Goal: Information Seeking & Learning: Learn about a topic

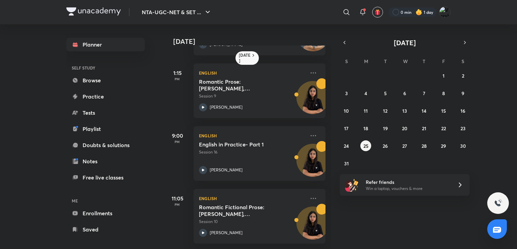
scroll to position [121, 0]
click at [386, 143] on abbr "26" at bounding box center [384, 146] width 5 height 6
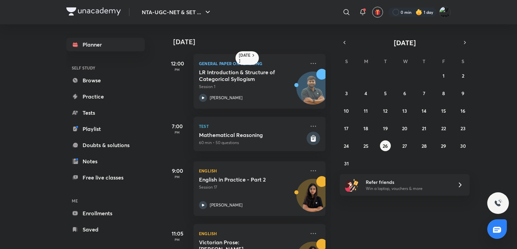
scroll to position [40, 0]
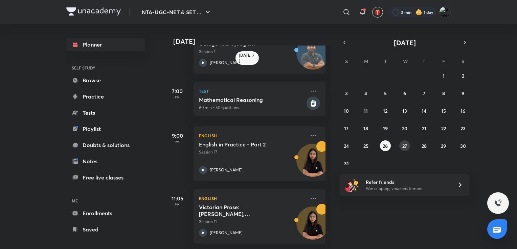
click at [406, 145] on abbr "27" at bounding box center [404, 146] width 5 height 6
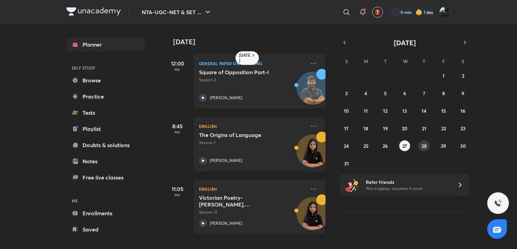
click at [422, 144] on abbr "28" at bounding box center [423, 146] width 5 height 6
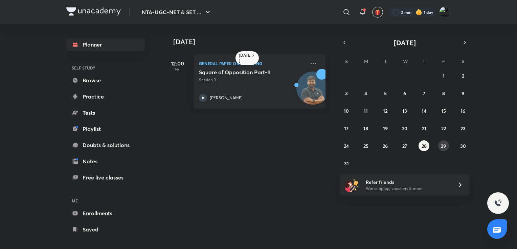
click at [443, 145] on abbr "29" at bounding box center [442, 146] width 5 height 6
click at [458, 145] on button "30" at bounding box center [462, 146] width 11 height 11
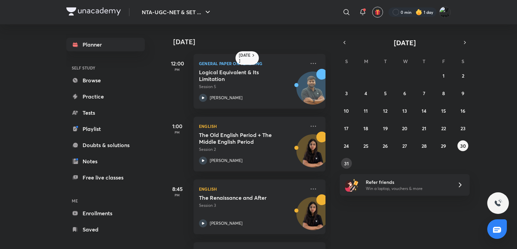
click at [348, 160] on button "31" at bounding box center [346, 163] width 11 height 11
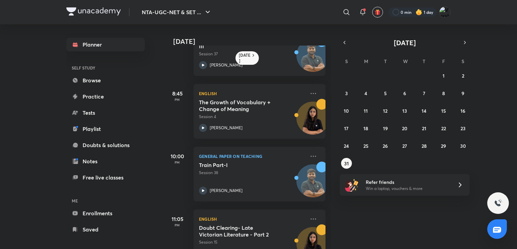
scroll to position [310, 0]
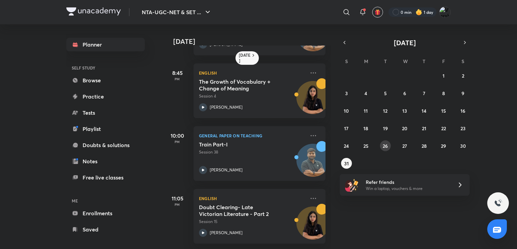
click at [387, 147] on abbr "26" at bounding box center [384, 146] width 5 height 6
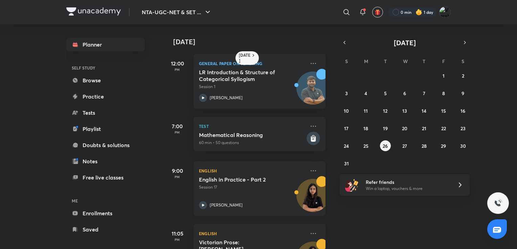
click at [247, 198] on div "English in Practice - Part 2 Session 17 [PERSON_NAME]" at bounding box center [252, 192] width 106 height 33
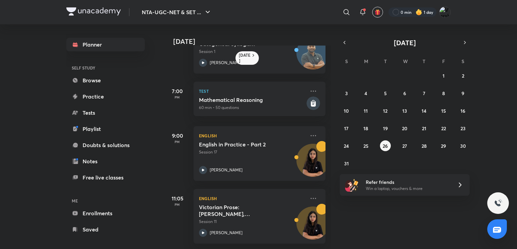
scroll to position [40, 0]
click at [365, 145] on abbr "25" at bounding box center [365, 146] width 5 height 6
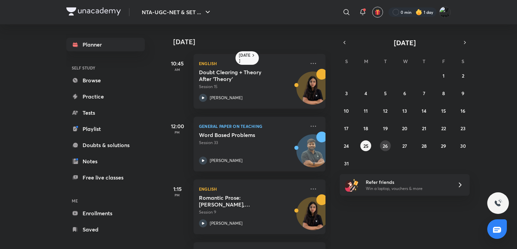
click at [383, 147] on abbr "26" at bounding box center [384, 146] width 5 height 6
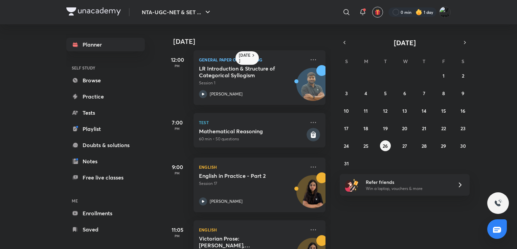
scroll to position [0, 0]
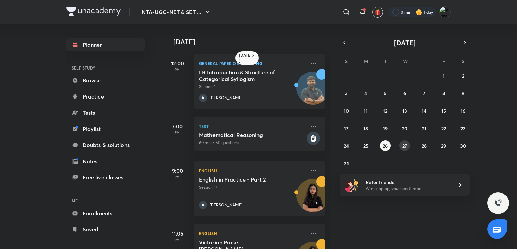
click at [405, 146] on abbr "27" at bounding box center [404, 146] width 5 height 6
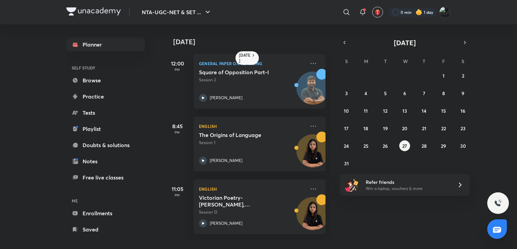
click at [355, 217] on div "[DATE] 12:00 PM General Paper on Teaching Square of Opposition Part-I Session 2…" at bounding box center [340, 132] width 352 height 216
click at [424, 148] on abbr "28" at bounding box center [423, 146] width 5 height 6
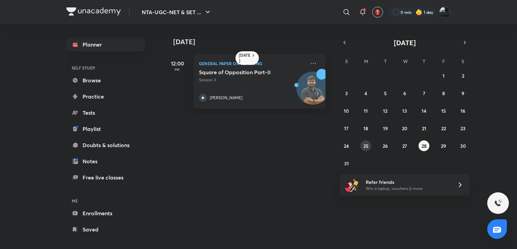
click at [366, 147] on abbr "25" at bounding box center [365, 146] width 5 height 6
